Goal: Navigation & Orientation: Find specific page/section

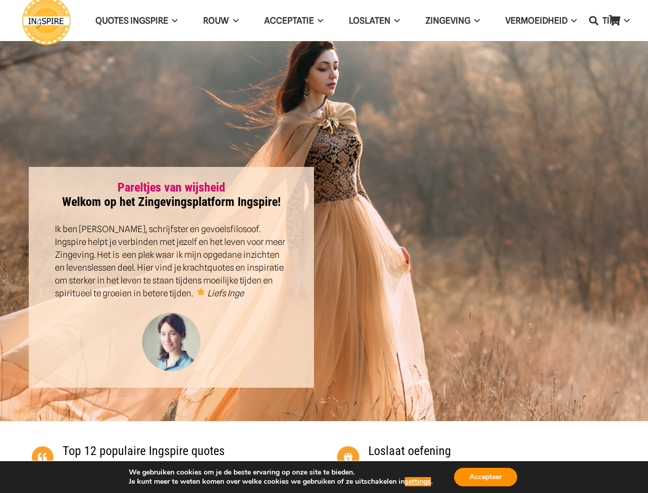
click at [324, 246] on div at bounding box center [477, 277] width 306 height 221
click at [594, 21] on icon "Zoeken" at bounding box center [593, 21] width 9 height 26
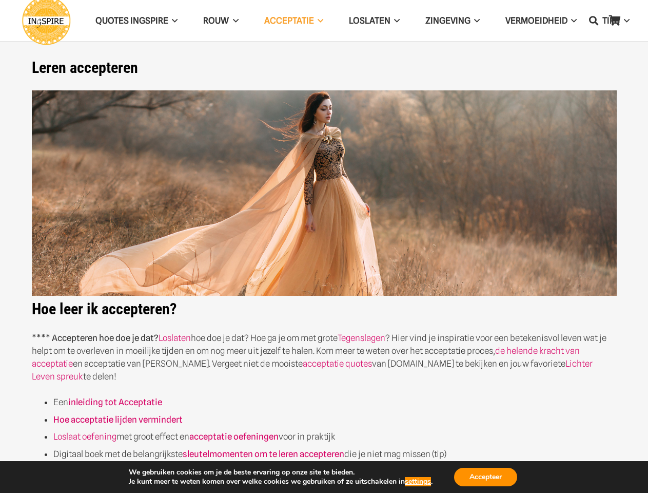
click at [324, 246] on img at bounding box center [324, 193] width 585 height 206
click at [594, 21] on icon "Zoeken" at bounding box center [593, 21] width 9 height 26
